Goal: Transaction & Acquisition: Purchase product/service

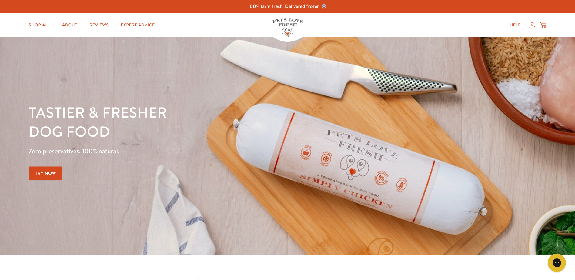
click at [533, 28] on icon at bounding box center [532, 25] width 6 height 6
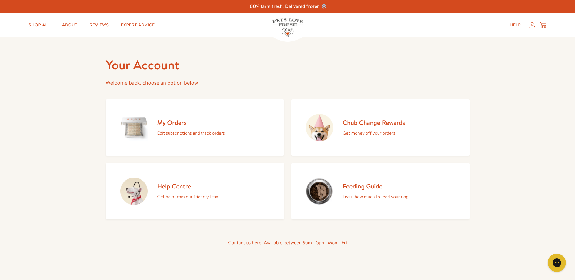
click at [172, 127] on div "My Orders Edit subscriptions and track orders" at bounding box center [191, 128] width 68 height 18
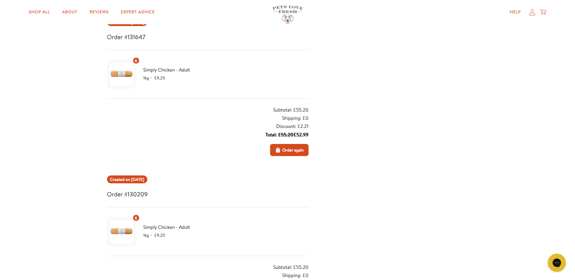
scroll to position [101, 0]
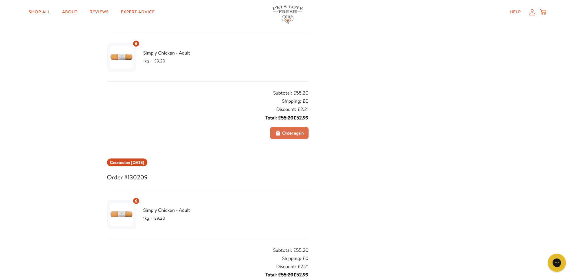
click at [288, 133] on span "Order again" at bounding box center [293, 133] width 22 height 7
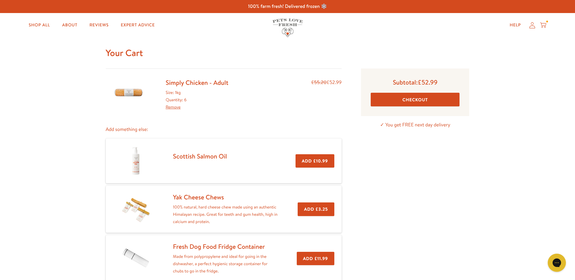
click at [417, 99] on button "Checkout" at bounding box center [415, 100] width 89 height 14
